Goal: Task Accomplishment & Management: Use online tool/utility

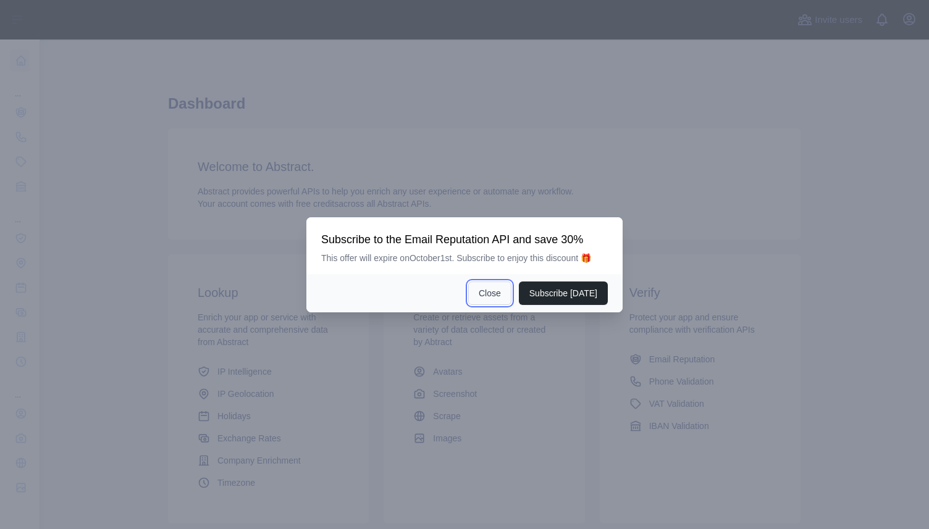
click at [501, 296] on button "Close" at bounding box center [489, 293] width 43 height 23
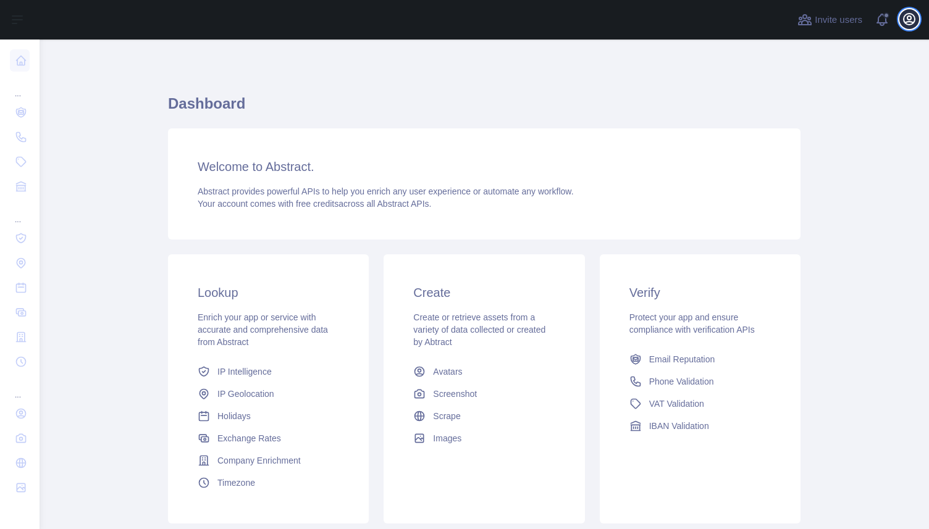
click at [915, 17] on icon "button" at bounding box center [909, 19] width 15 height 15
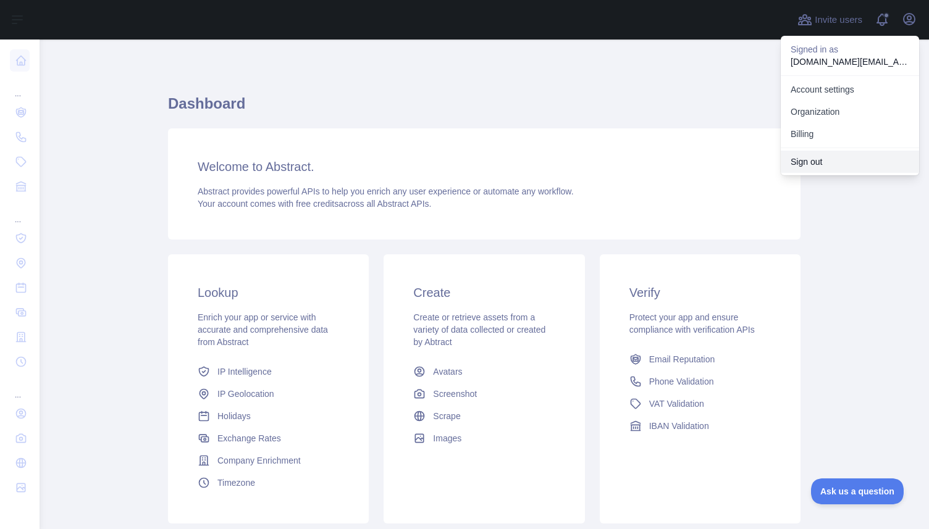
click at [847, 156] on button "Sign out" at bounding box center [850, 162] width 138 height 22
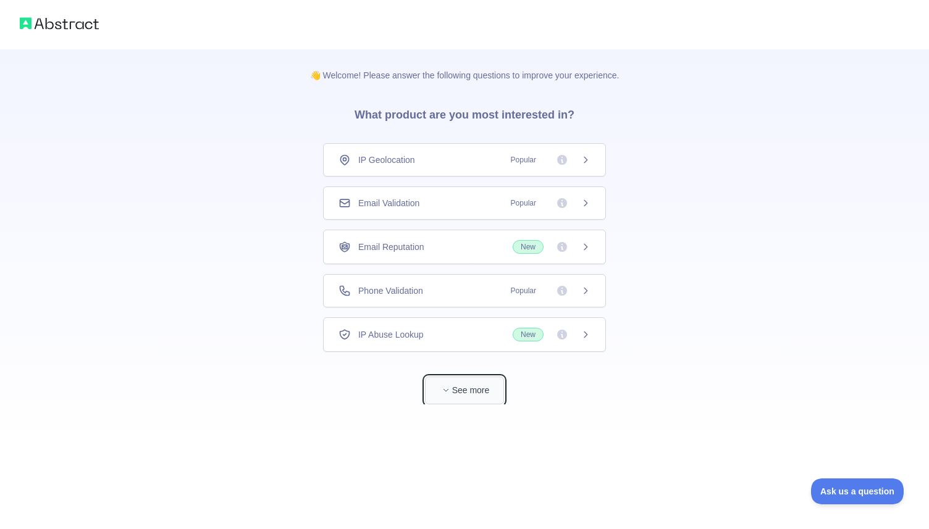
click at [444, 385] on span "button" at bounding box center [446, 390] width 12 height 12
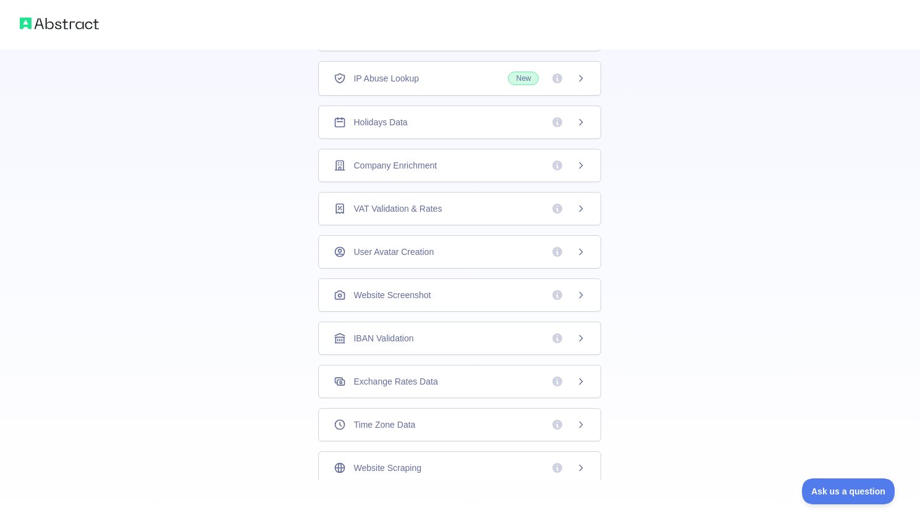
click at [467, 248] on div "User Avatar Creation" at bounding box center [459, 252] width 252 height 12
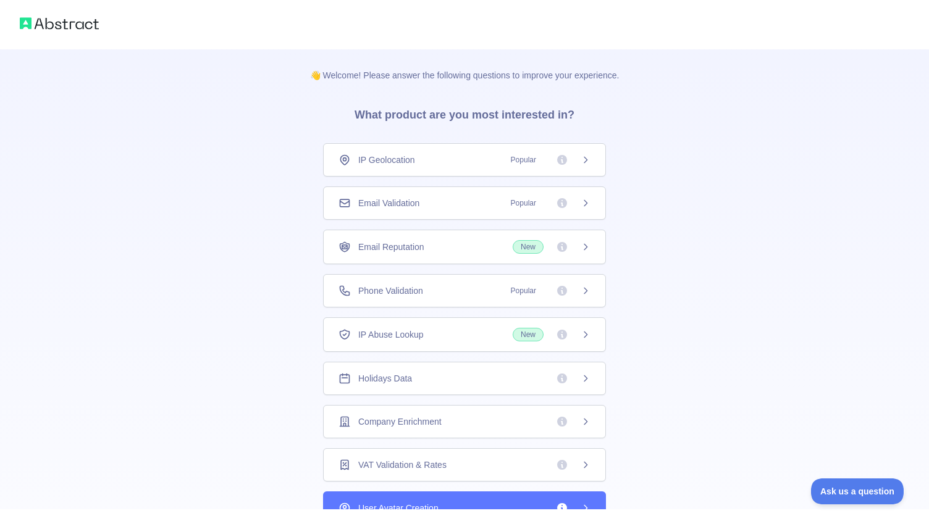
click at [467, 248] on div "👋 Welcome! Please answer the following questions to improve your experience. Wh…" at bounding box center [464, 264] width 929 height 529
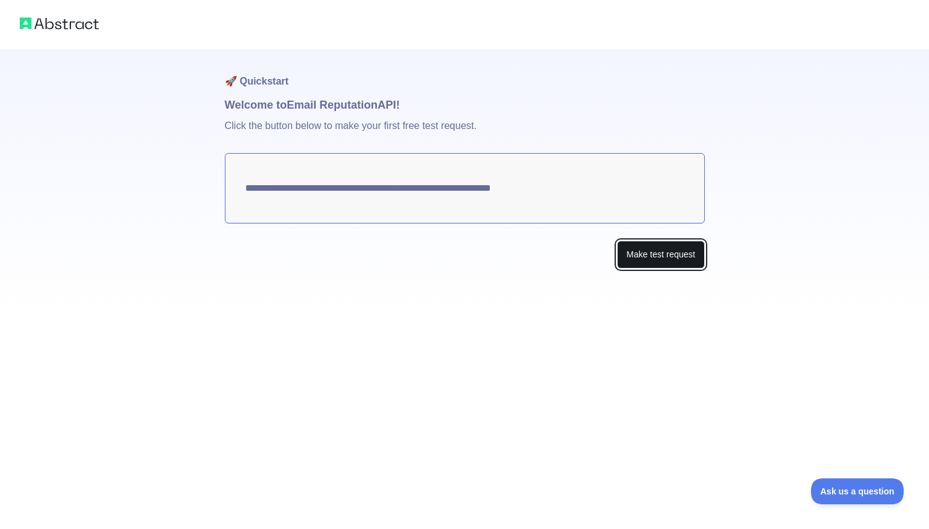
click at [684, 256] on button "Make test request" at bounding box center [660, 255] width 87 height 28
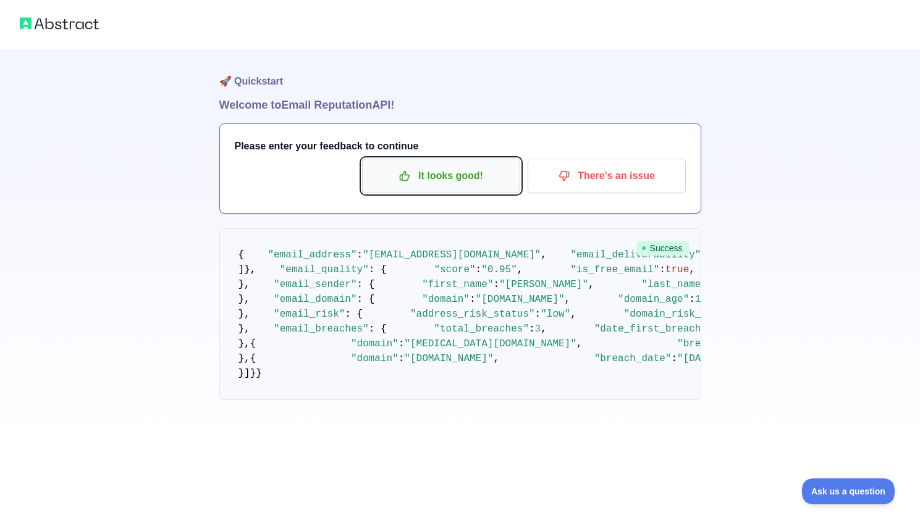
click at [443, 183] on p "It looks good!" at bounding box center [441, 176] width 140 height 21
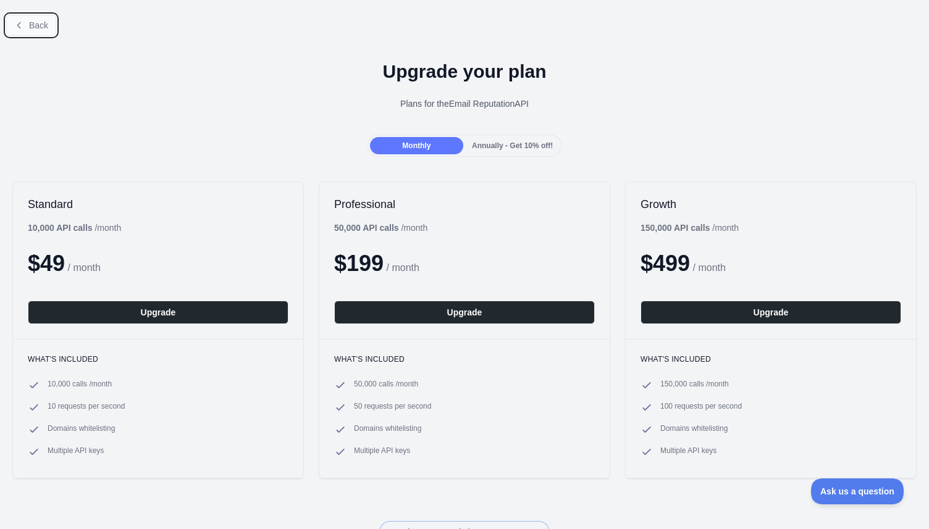
click at [38, 24] on span "Back" at bounding box center [38, 25] width 19 height 10
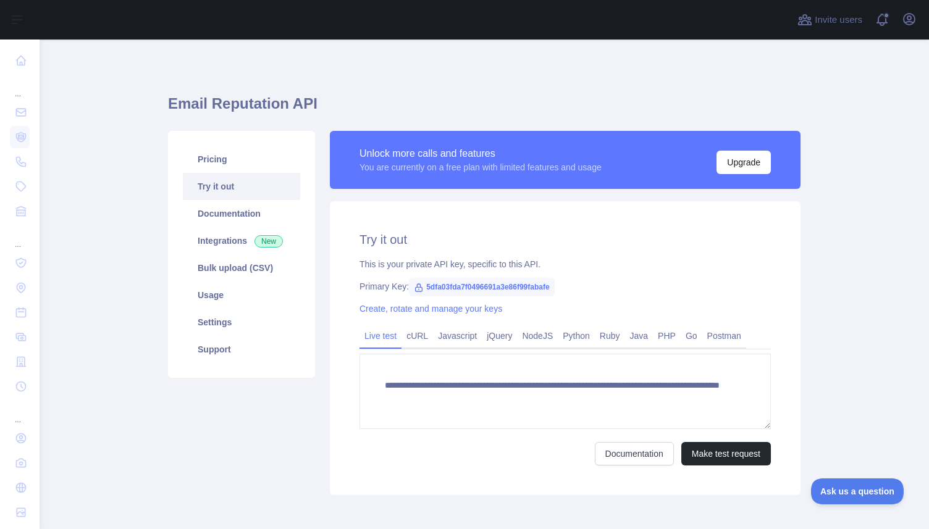
click at [490, 288] on span "5dfa03fda7f0496691a3e86f99fabafe" at bounding box center [481, 287] width 145 height 19
copy span "5dfa03fda7f0496691a3e86f99fabafe"
